Goal: Find specific page/section

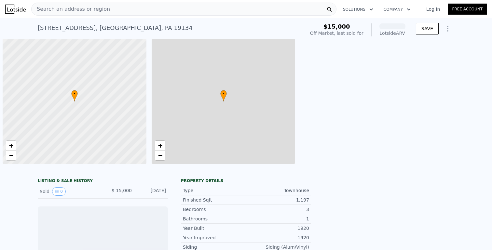
scroll to position [0, 3]
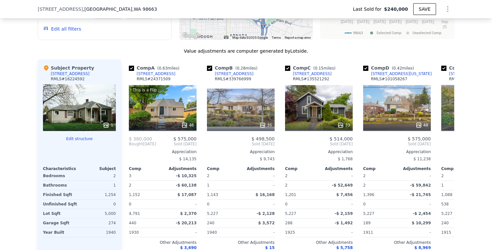
scroll to position [653, 0]
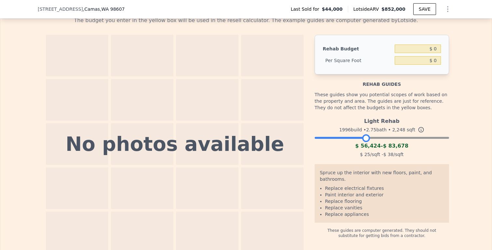
scroll to position [0, 3]
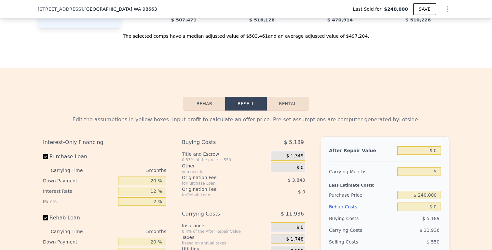
scroll to position [969, 0]
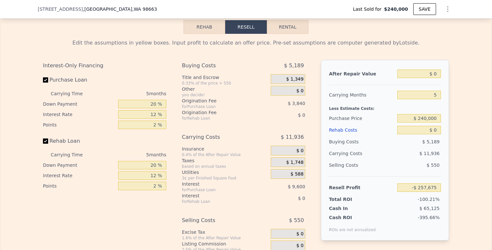
click at [200, 30] on button "Rehab" at bounding box center [204, 27] width 42 height 14
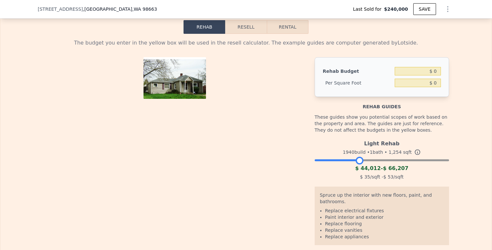
drag, startPoint x: 442, startPoint y: 162, endPoint x: 357, endPoint y: 162, distance: 85.8
click at [357, 162] on div at bounding box center [359, 161] width 8 height 8
click at [357, 160] on div at bounding box center [356, 161] width 8 height 8
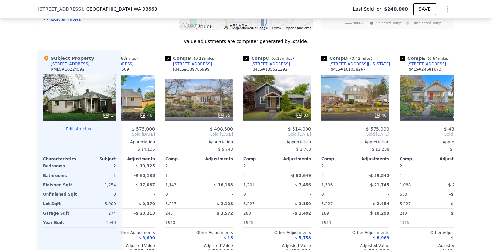
scroll to position [0, 0]
